Goal: Navigation & Orientation: Find specific page/section

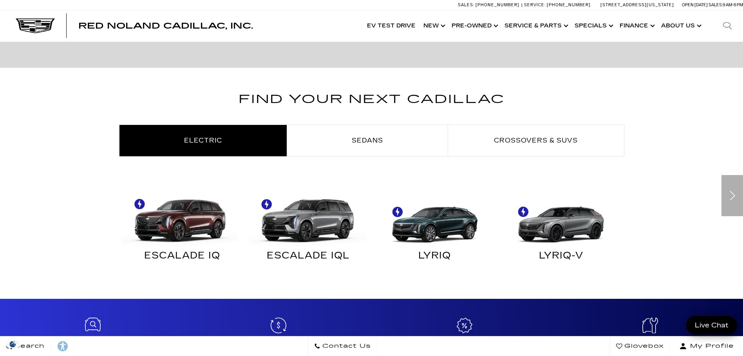
click at [199, 210] on img at bounding box center [180, 216] width 119 height 59
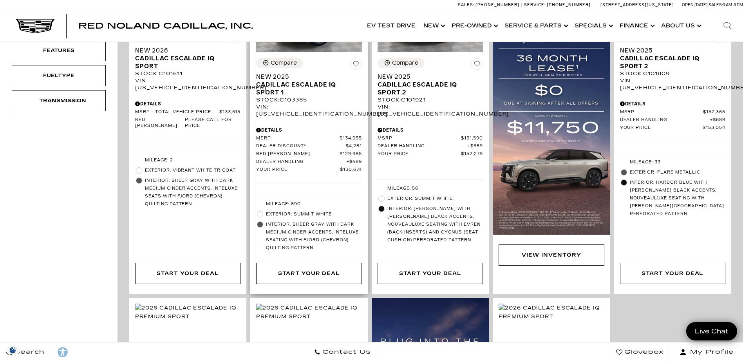
scroll to position [352, 0]
